Goal: Information Seeking & Learning: Learn about a topic

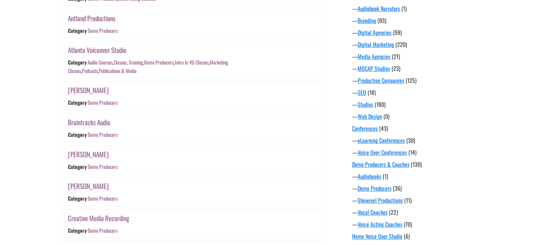
scroll to position [278, 0]
click at [373, 188] on link "Demo Producers" at bounding box center [375, 187] width 34 height 8
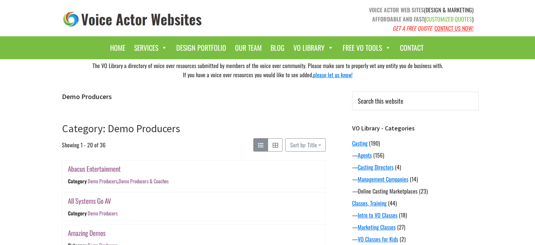
click at [373, 188] on link "Online Casting Marketplaces" at bounding box center [388, 191] width 60 height 8
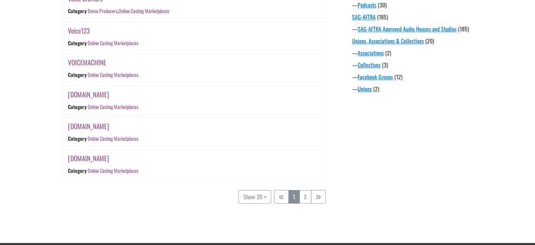
scroll to position [624, 0]
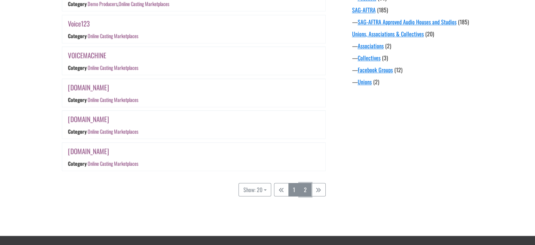
click at [306, 184] on link "2" at bounding box center [306, 189] width 12 height 13
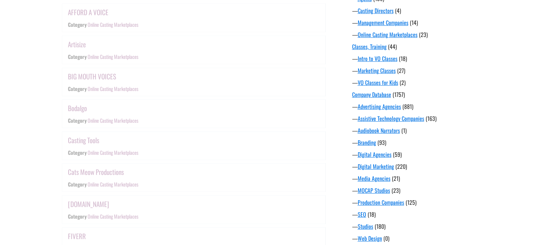
scroll to position [138, 0]
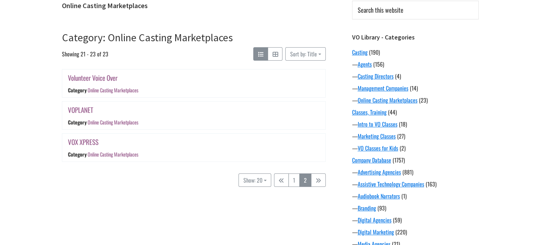
scroll to position [94, 0]
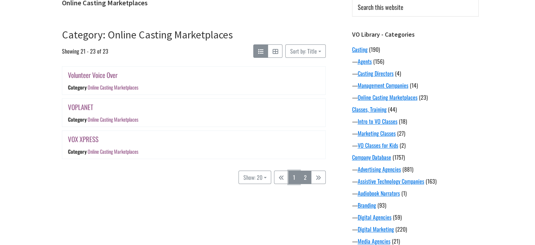
click at [293, 176] on link "1" at bounding box center [294, 176] width 11 height 13
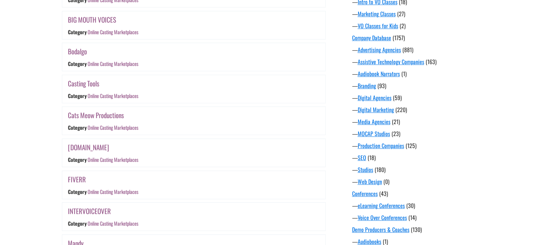
scroll to position [210, 0]
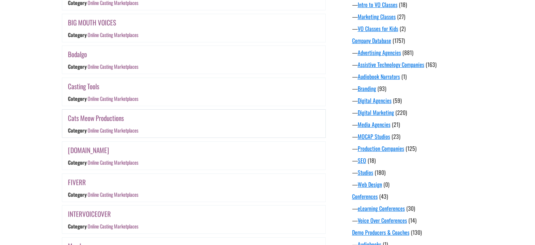
click at [108, 115] on link "Cats Meow Productions" at bounding box center [96, 118] width 56 height 10
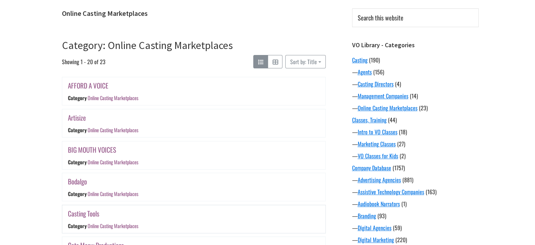
scroll to position [83, 0]
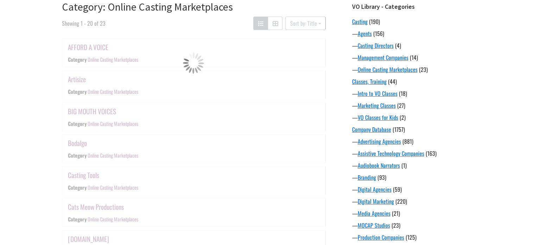
scroll to position [138, 0]
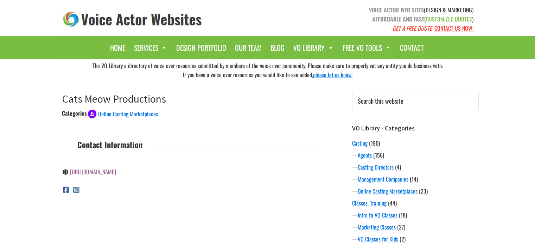
click at [116, 168] on link "https://catsmeowproductions.com/" at bounding box center [93, 171] width 46 height 8
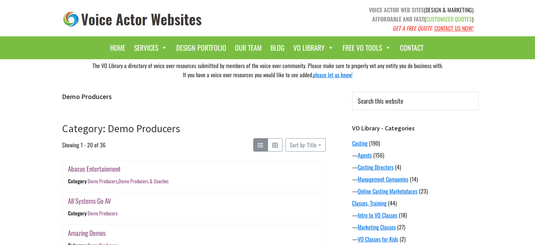
scroll to position [278, 0]
click at [307, 8] on p "VOICE ACTOR WEB SITES (DESIGN & MARKETING) AFFORDABLE AND FAST ( CUSTOMIZED QUO…" at bounding box center [373, 18] width 201 height 27
